Goal: Navigation & Orientation: Find specific page/section

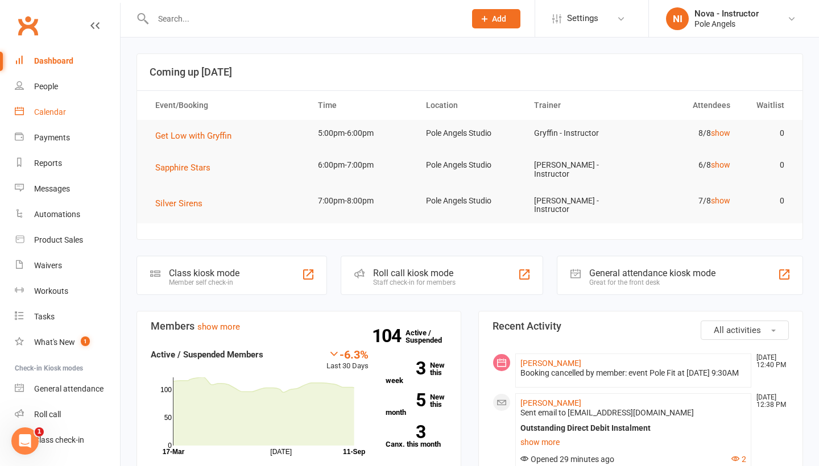
click at [35, 117] on link "Calendar" at bounding box center [67, 113] width 105 height 26
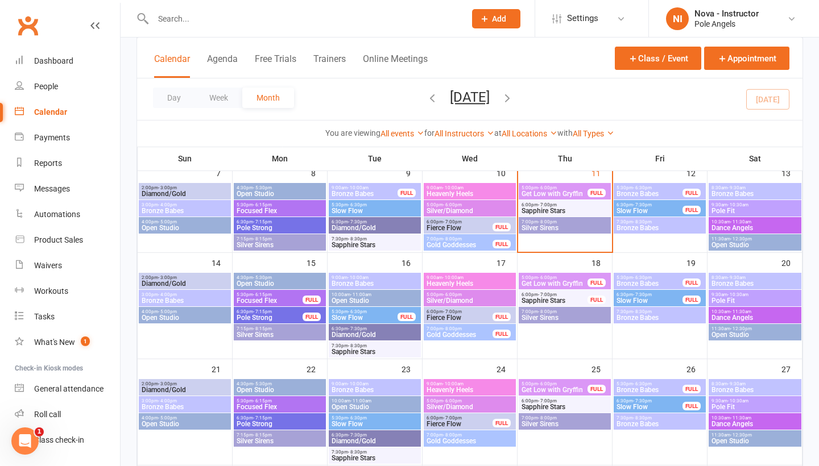
scroll to position [197, 0]
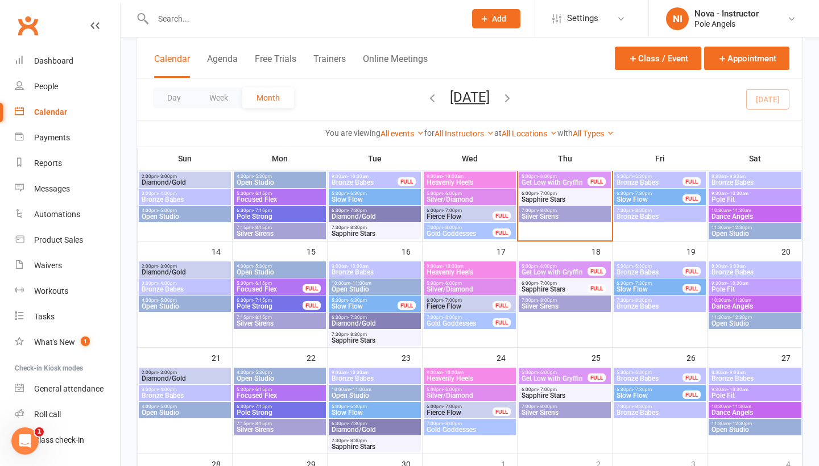
click at [354, 303] on span "Slow Flow" at bounding box center [364, 306] width 67 height 7
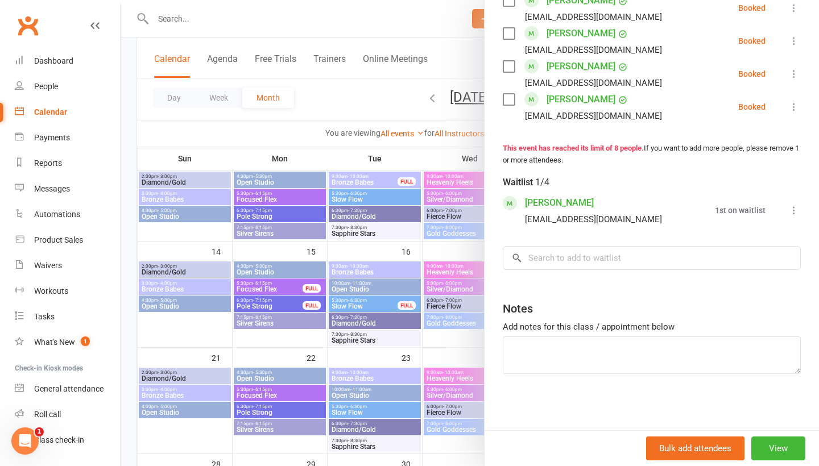
scroll to position [366, 0]
click at [603, 260] on input "search" at bounding box center [652, 259] width 298 height 24
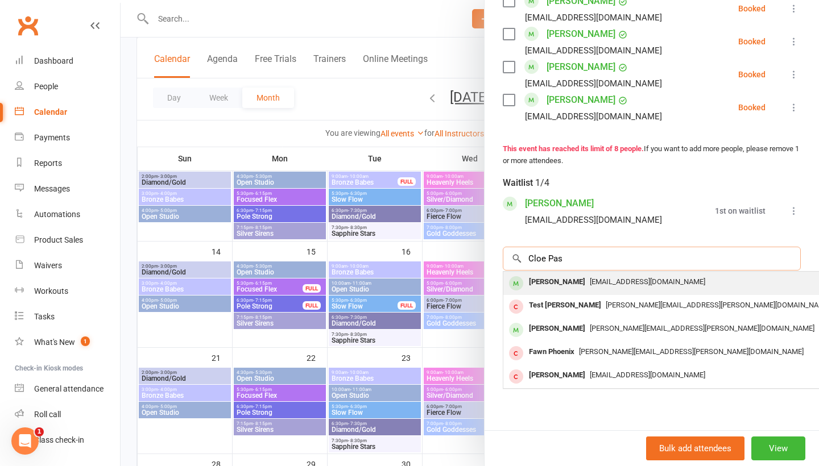
type input "Cloe Pas"
click at [590, 283] on span "[EMAIL_ADDRESS][DOMAIN_NAME]" at bounding box center [647, 281] width 115 height 9
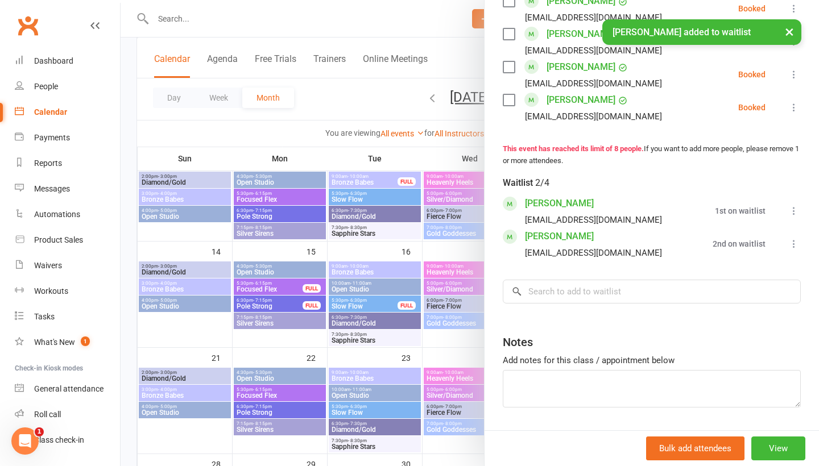
click at [790, 30] on button "×" at bounding box center [789, 31] width 20 height 24
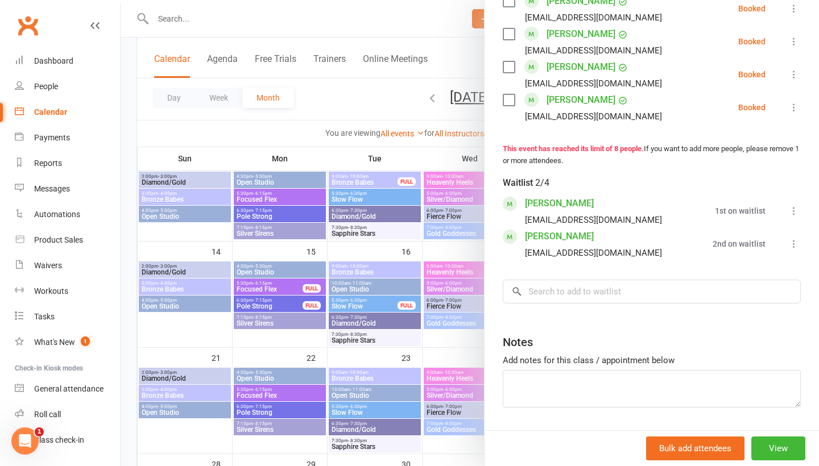
click at [408, 24] on div at bounding box center [470, 233] width 698 height 466
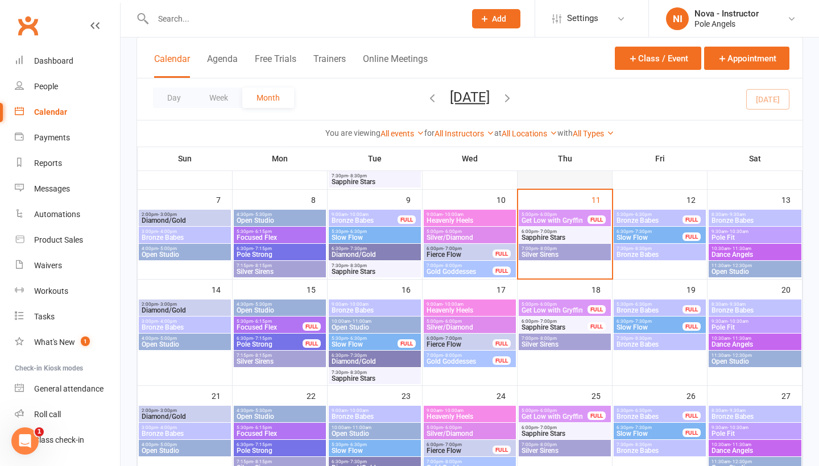
scroll to position [160, 0]
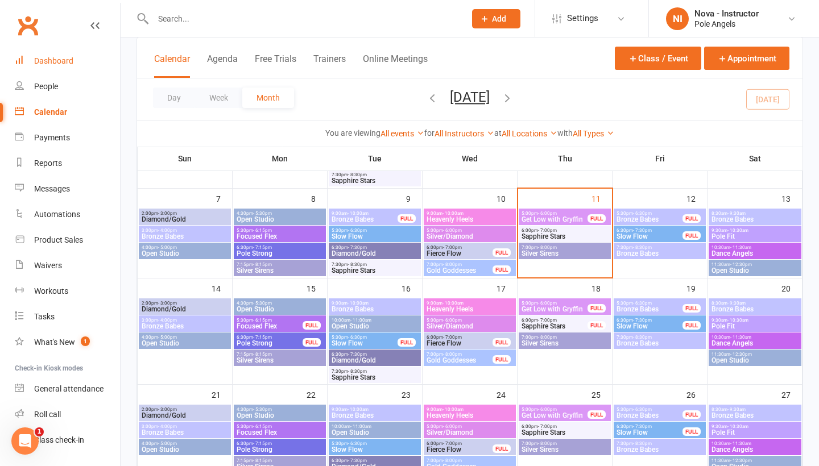
click at [71, 61] on div "Dashboard" at bounding box center [53, 60] width 39 height 9
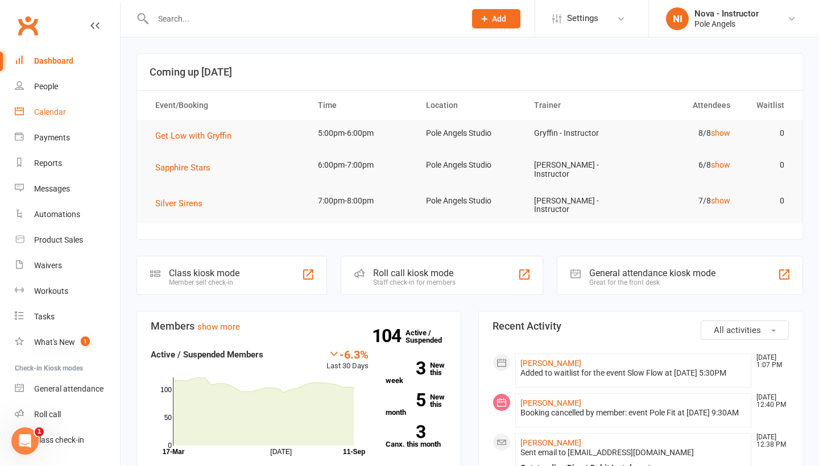
click at [57, 114] on div "Calendar" at bounding box center [50, 111] width 32 height 9
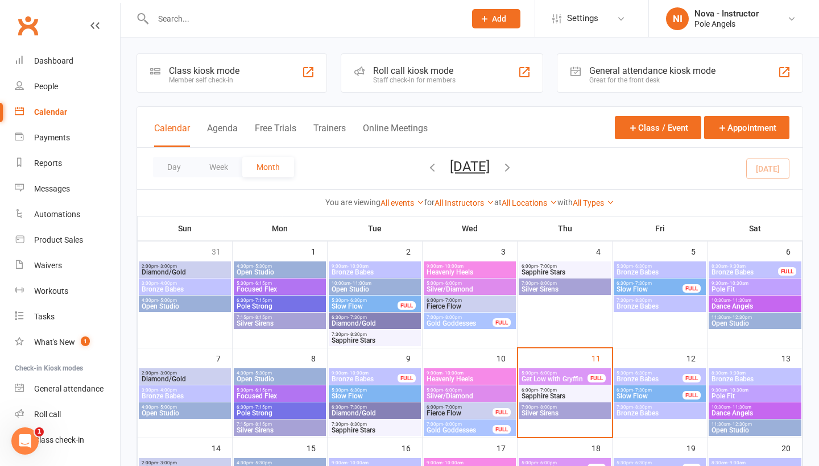
click at [766, 397] on span "Pole Fit" at bounding box center [755, 396] width 88 height 7
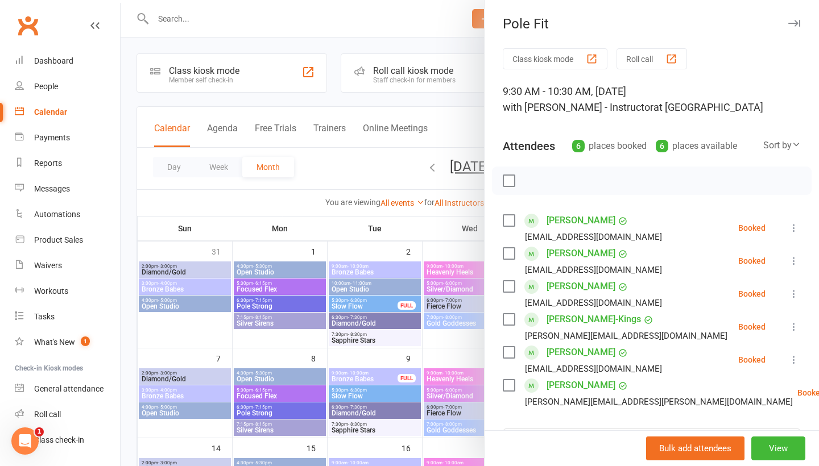
click at [798, 22] on icon "button" at bounding box center [794, 23] width 12 height 7
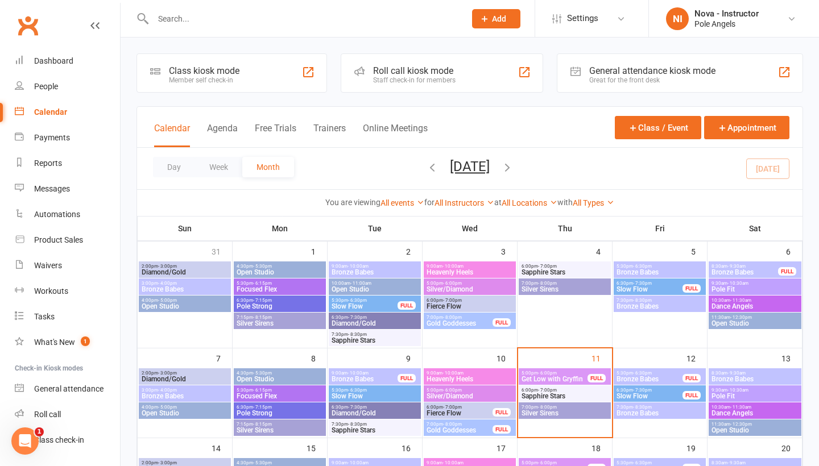
click at [736, 292] on span "Pole Fit" at bounding box center [755, 289] width 88 height 7
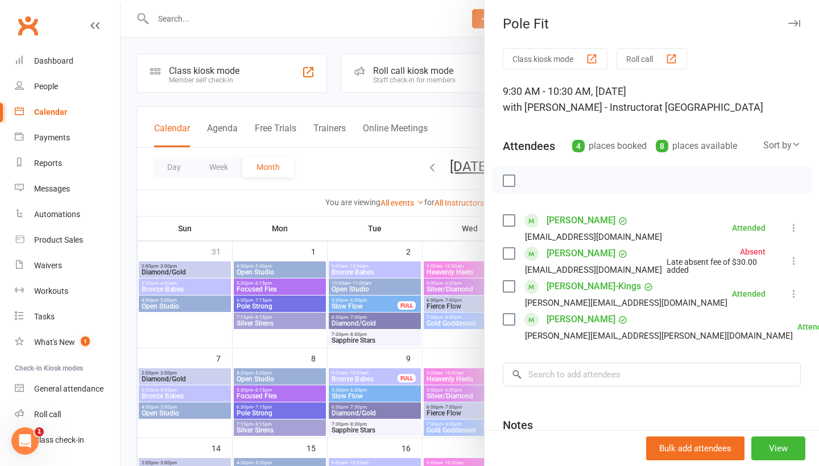
click at [794, 25] on icon "button" at bounding box center [794, 23] width 12 height 7
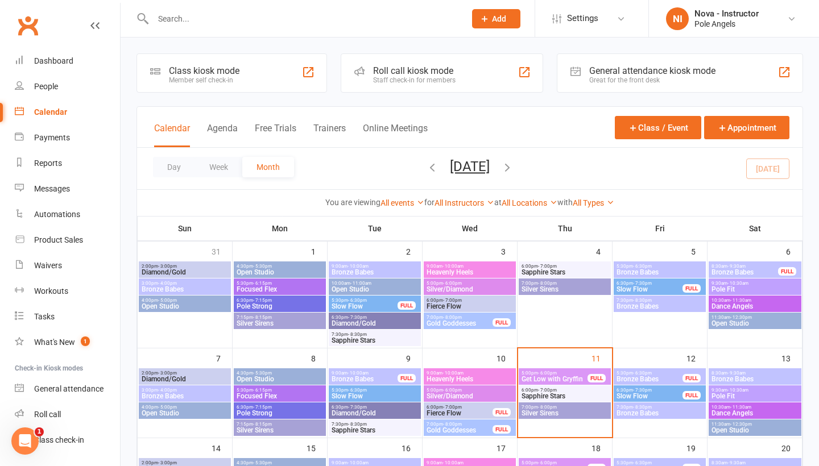
click at [751, 376] on span "Bronze Babes" at bounding box center [755, 379] width 88 height 7
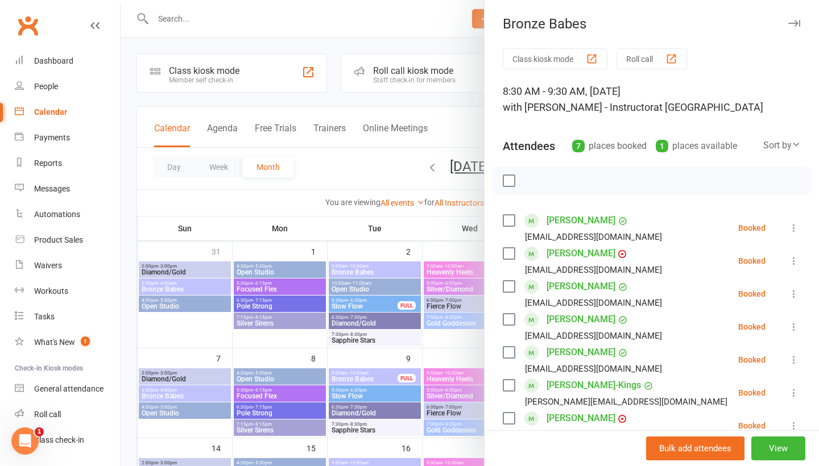
click at [797, 27] on button "button" at bounding box center [794, 23] width 14 height 14
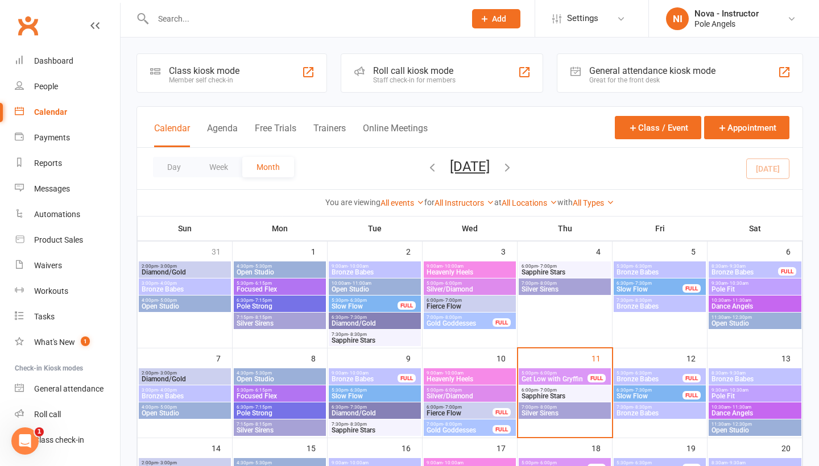
click at [749, 418] on div "10:30am - 11:30am Dance Angels" at bounding box center [755, 411] width 93 height 16
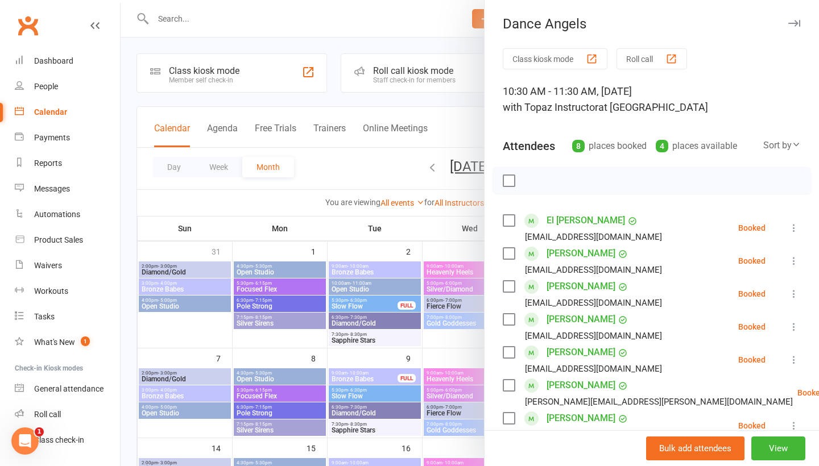
click at [798, 20] on icon "button" at bounding box center [794, 23] width 12 height 7
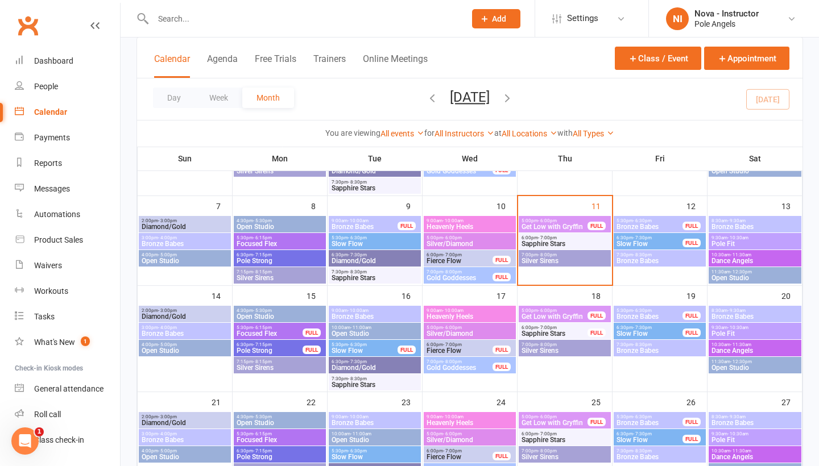
scroll to position [151, 0]
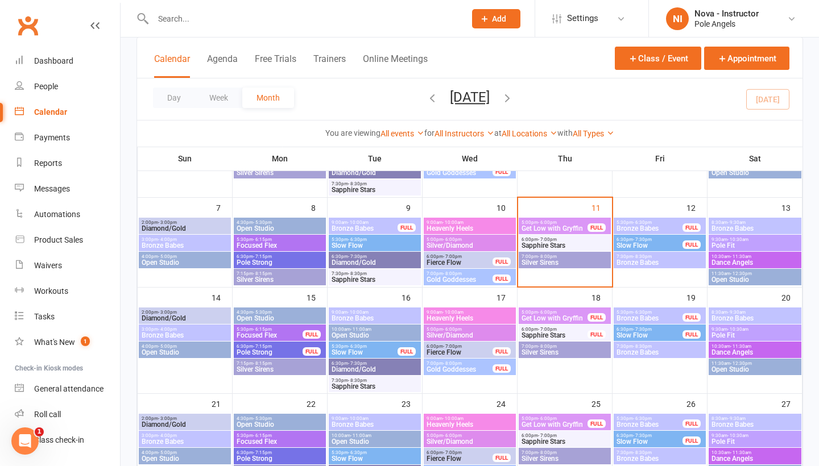
click at [374, 310] on span "9:00am - 10:00am" at bounding box center [375, 312] width 88 height 5
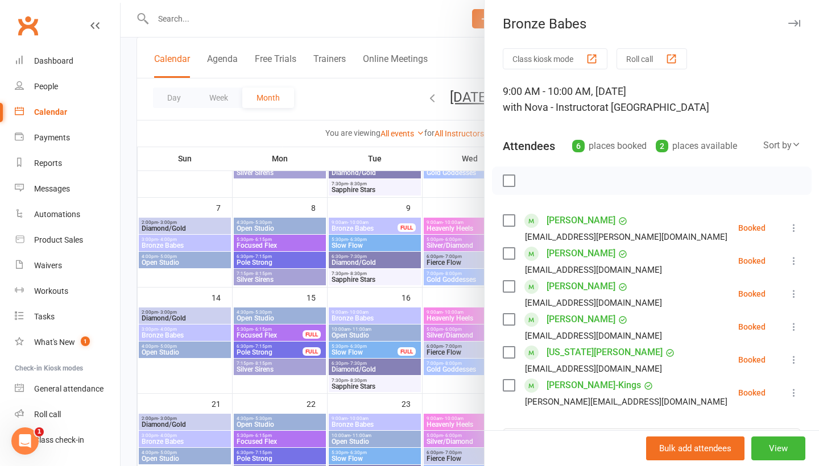
click at [795, 28] on button "button" at bounding box center [794, 23] width 14 height 14
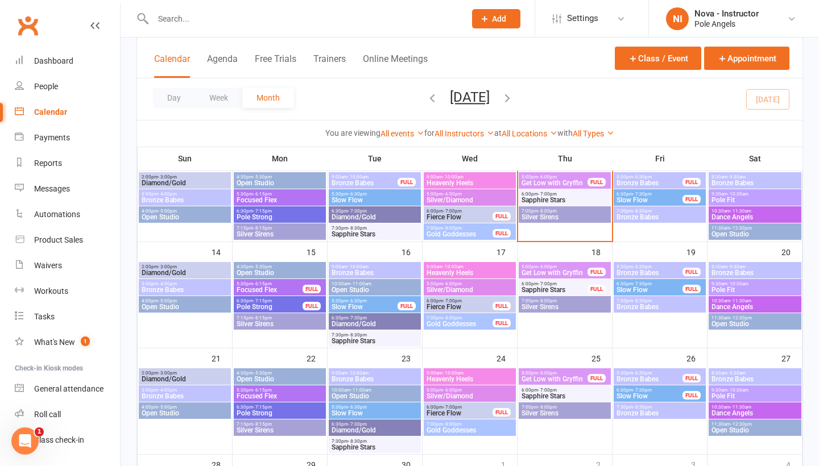
scroll to position [199, 0]
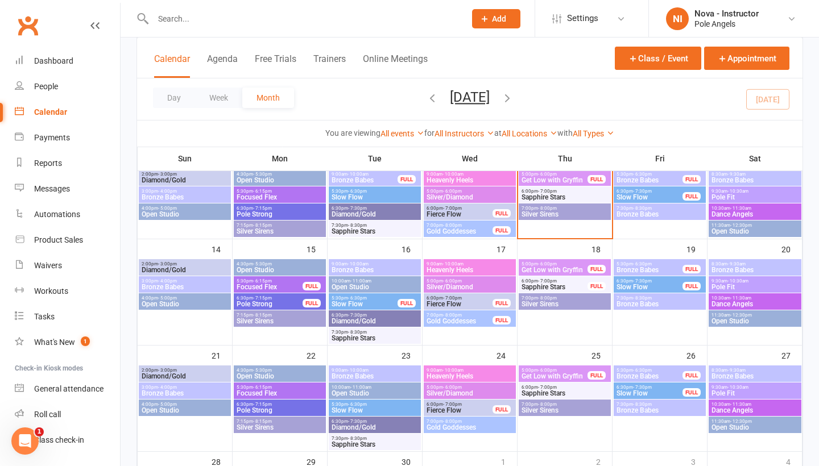
click at [482, 268] on span "Heavenly Heels" at bounding box center [470, 270] width 88 height 7
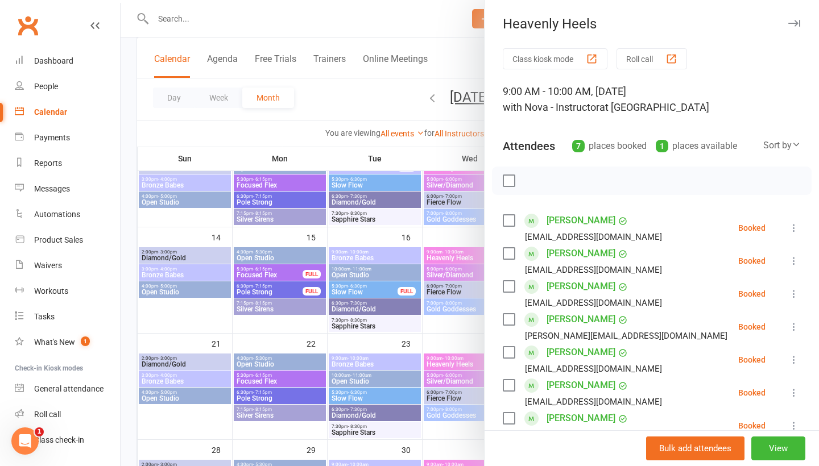
scroll to position [0, 0]
click at [794, 26] on icon "button" at bounding box center [794, 23] width 12 height 7
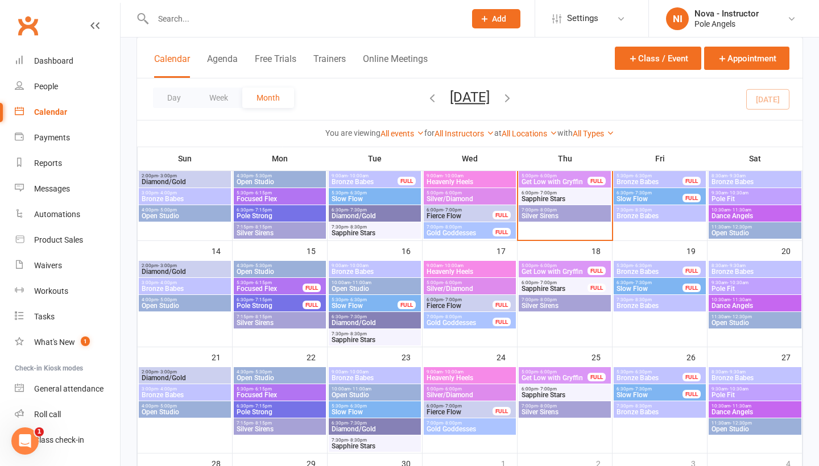
scroll to position [196, 0]
